Goal: Task Accomplishment & Management: Manage account settings

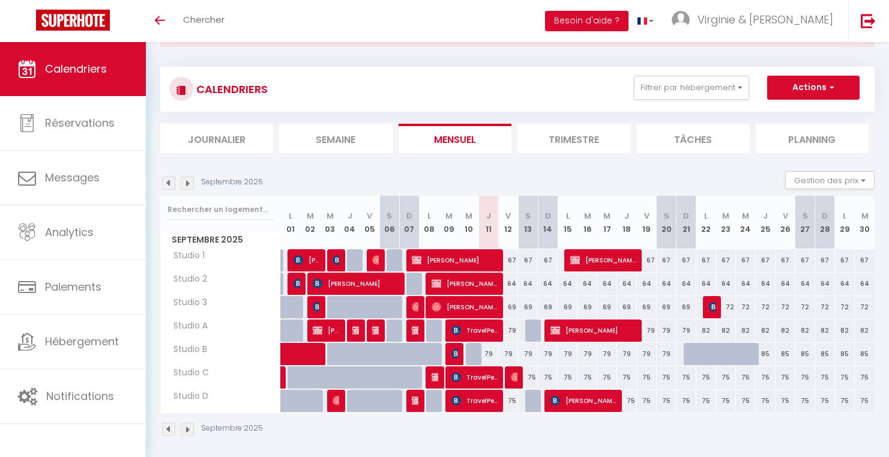
scroll to position [58, 0]
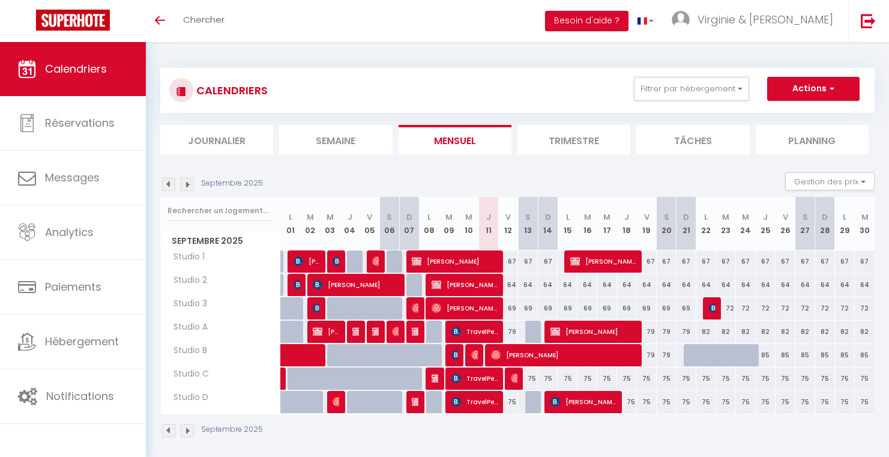
select select
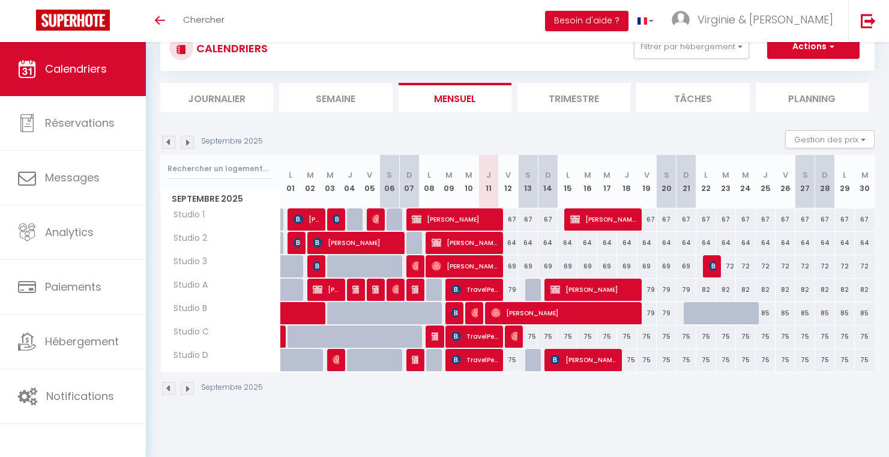
scroll to position [42, 0]
click at [511, 315] on span "Sarah Chapus" at bounding box center [563, 312] width 145 height 23
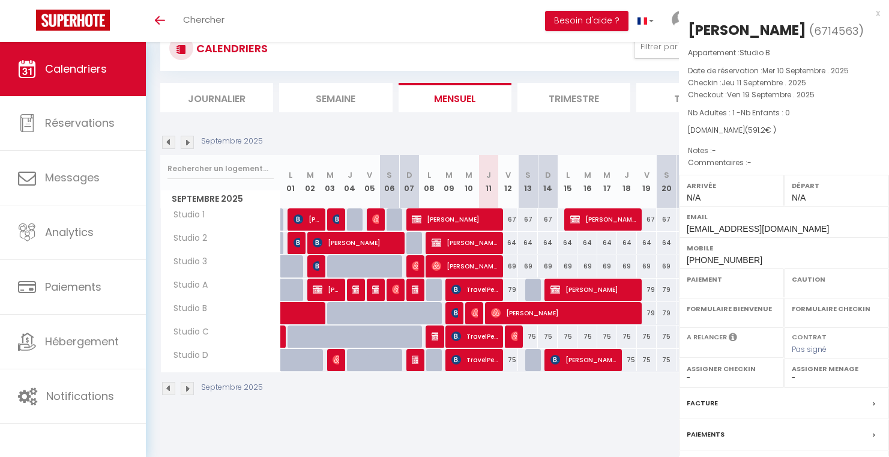
select select "OK"
select select "0"
select select "1"
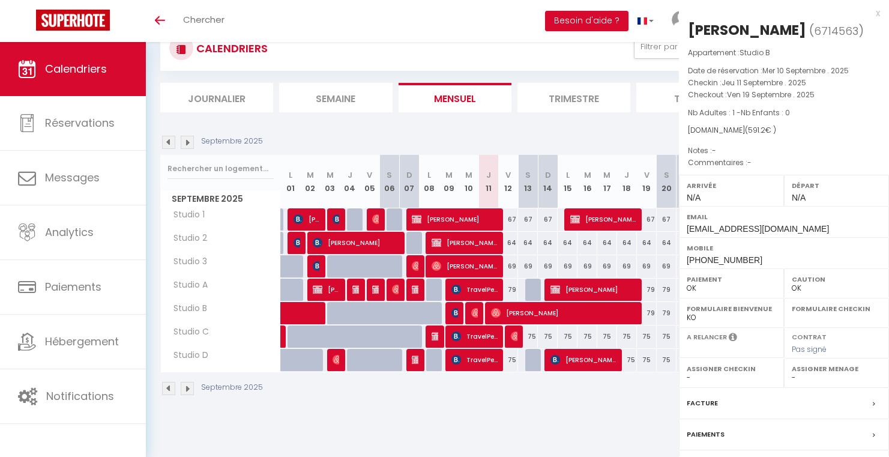
select select
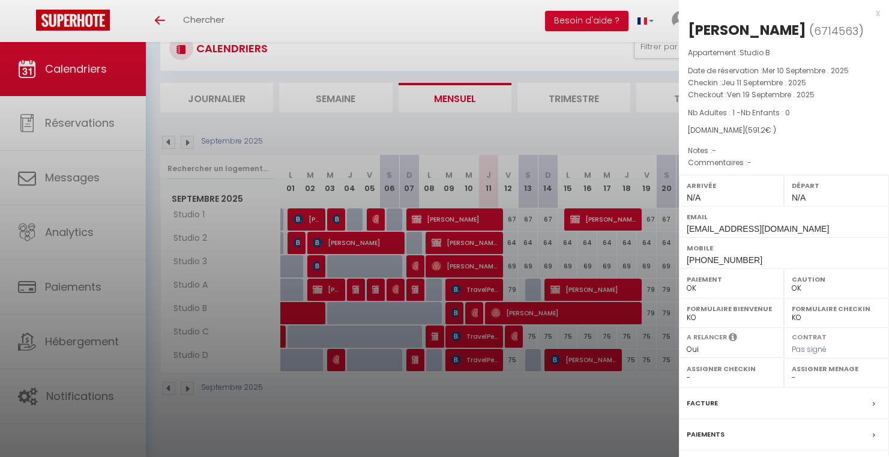
scroll to position [0, 0]
